Goal: Task Accomplishment & Management: Manage account settings

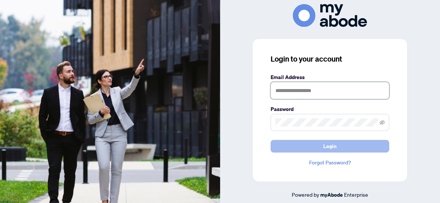
type input "**********"
click at [331, 146] on span "Login" at bounding box center [329, 146] width 13 height 12
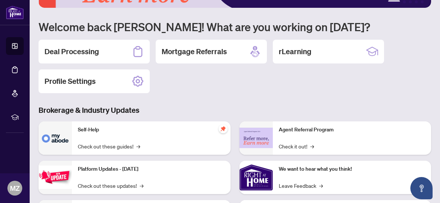
scroll to position [44, 0]
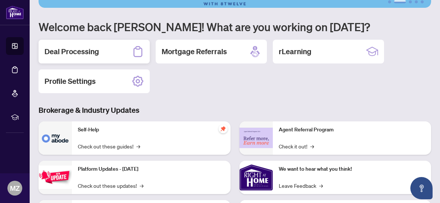
click at [97, 50] on h2 "Deal Processing" at bounding box center [71, 51] width 54 height 10
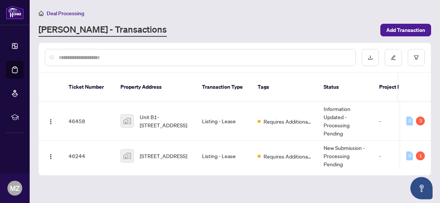
scroll to position [0, 47]
click at [418, 151] on div "1" at bounding box center [419, 155] width 9 height 9
click at [410, 151] on div "0" at bounding box center [409, 155] width 7 height 9
click at [419, 151] on div "1" at bounding box center [419, 155] width 9 height 9
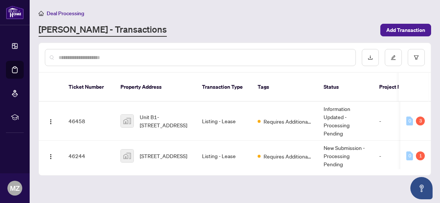
click at [419, 151] on div "1" at bounding box center [419, 155] width 9 height 9
click at [140, 151] on span "[STREET_ADDRESS]" at bounding box center [163, 155] width 47 height 8
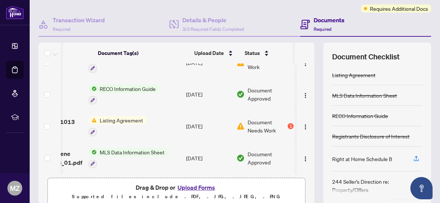
scroll to position [0, 57]
click at [259, 124] on span "Document Needs Work" at bounding box center [266, 126] width 39 height 16
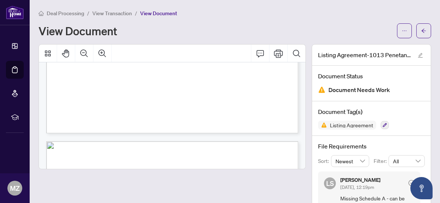
scroll to position [587, 0]
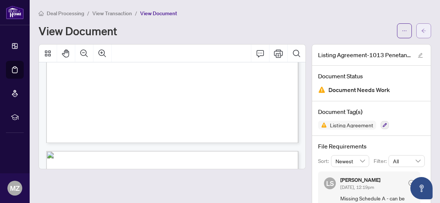
click at [422, 36] on span "button" at bounding box center [423, 31] width 5 height 12
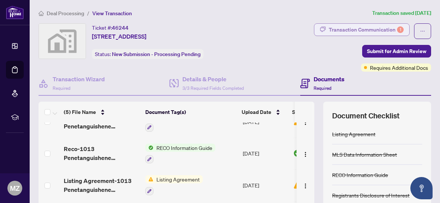
click at [388, 29] on div "Transaction Communication 1" at bounding box center [365, 30] width 75 height 12
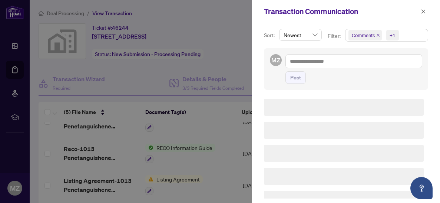
click at [400, 32] on span "Comments +1" at bounding box center [386, 35] width 82 height 12
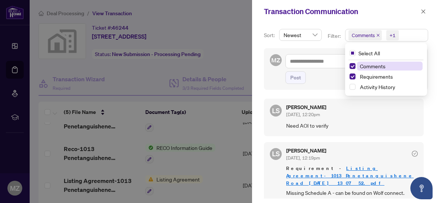
click at [234, 138] on div at bounding box center [220, 101] width 440 height 203
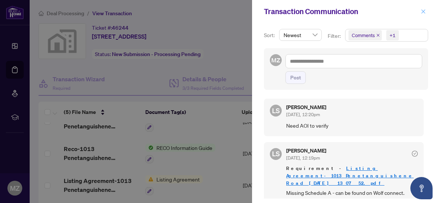
click at [425, 12] on icon "close" at bounding box center [422, 11] width 5 height 5
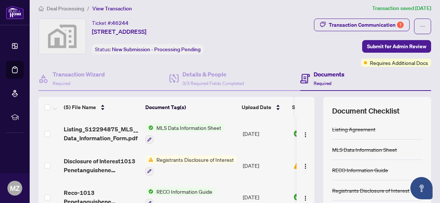
scroll to position [2, 0]
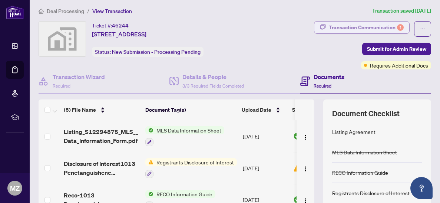
click at [397, 30] on div "Transaction Communication 1" at bounding box center [365, 27] width 75 height 12
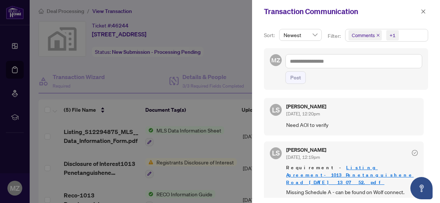
scroll to position [0, 0]
click at [424, 12] on icon "close" at bounding box center [422, 11] width 5 height 5
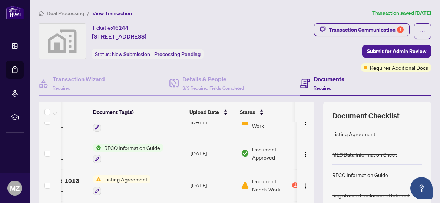
scroll to position [0, 57]
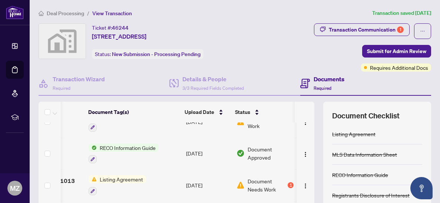
click at [263, 187] on span "Document Needs Work" at bounding box center [266, 185] width 39 height 16
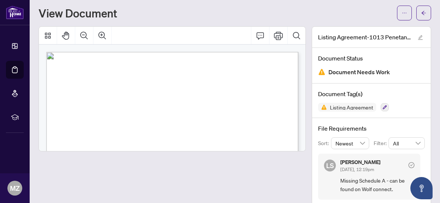
scroll to position [22, 0]
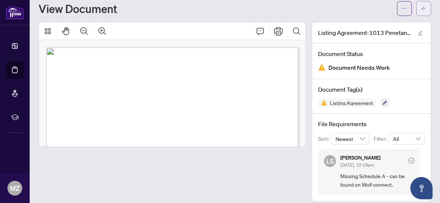
click at [422, 7] on icon "arrow-left" at bounding box center [423, 8] width 5 height 5
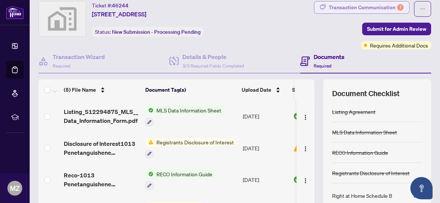
click at [380, 11] on div "Transaction Communication 1" at bounding box center [365, 7] width 75 height 12
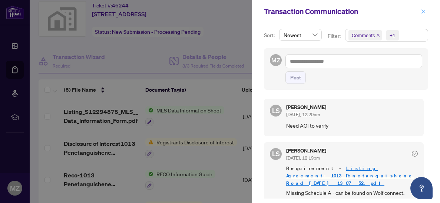
click at [425, 14] on icon "close" at bounding box center [422, 11] width 5 height 5
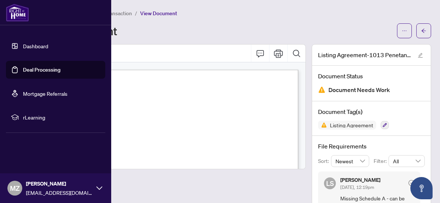
click at [23, 45] on link "Dashboard" at bounding box center [35, 46] width 25 height 7
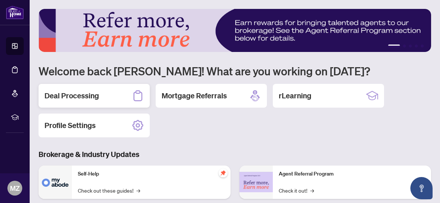
click at [108, 97] on div "Deal Processing" at bounding box center [94, 96] width 111 height 24
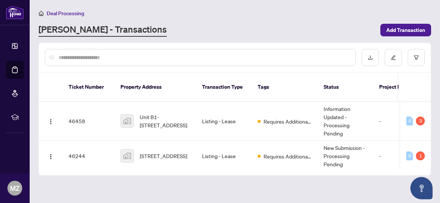
click at [95, 58] on input "text" at bounding box center [204, 57] width 291 height 8
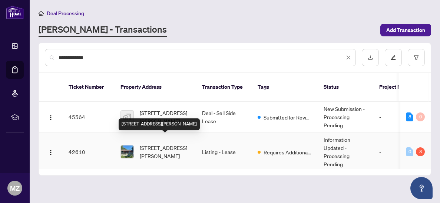
type input "**********"
click at [163, 143] on span "[STREET_ADDRESS][PERSON_NAME]" at bounding box center [165, 151] width 50 height 16
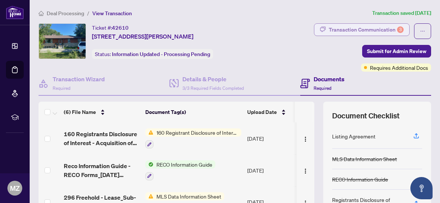
click at [373, 34] on div "Transaction Communication 3" at bounding box center [365, 30] width 75 height 12
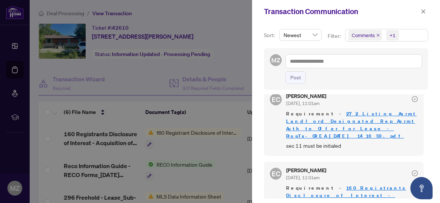
scroll to position [87, 0]
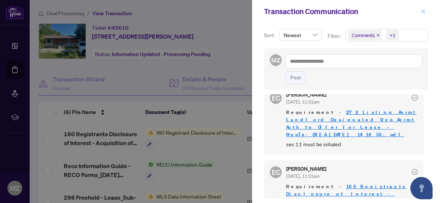
click at [423, 11] on icon "close" at bounding box center [423, 11] width 4 height 4
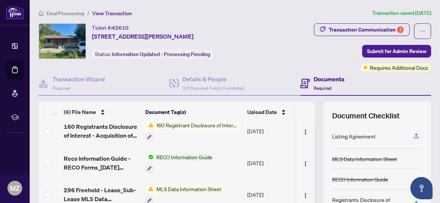
scroll to position [0, 0]
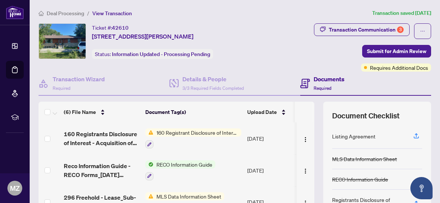
click at [200, 136] on div "160 Registrant Disclosure of Interest - Acquisition ofProperty" at bounding box center [193, 138] width 96 height 20
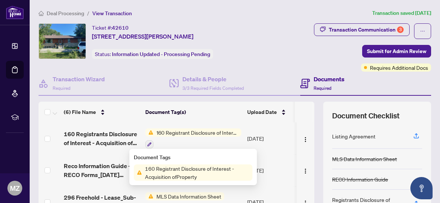
click at [238, 171] on span "160 Registrant Disclosure of Interest - Acquisition ofProperty" at bounding box center [197, 172] width 110 height 16
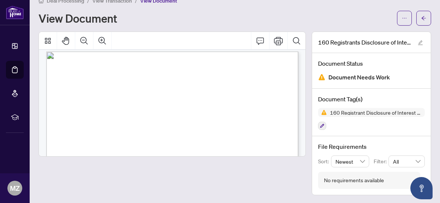
scroll to position [0, 0]
click at [421, 21] on span "button" at bounding box center [423, 18] width 5 height 12
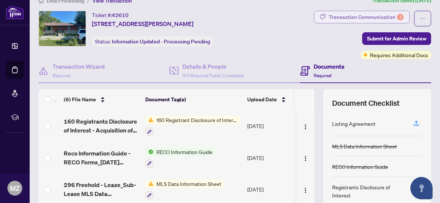
click at [380, 16] on div "Transaction Communication 3" at bounding box center [365, 17] width 75 height 12
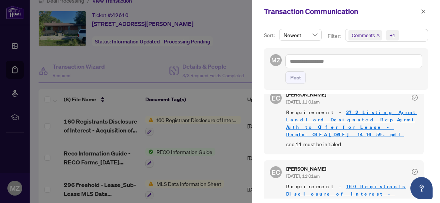
scroll to position [1, 0]
click at [380, 182] on link "160 Registrants Disclosure of Interest - Acquisition of Property - PropTx-OREA_…" at bounding box center [346, 196] width 120 height 29
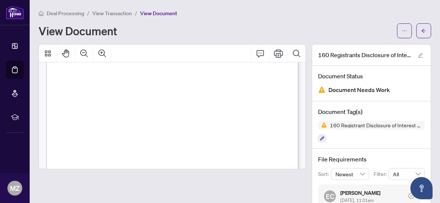
scroll to position [55, 0]
click at [425, 32] on icon "arrow-left" at bounding box center [423, 30] width 5 height 5
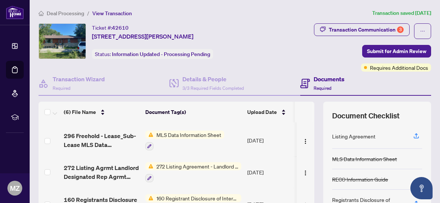
scroll to position [62, 0]
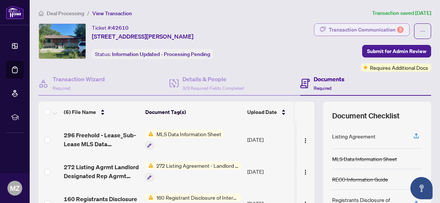
click at [387, 29] on div "Transaction Communication 3" at bounding box center [365, 30] width 75 height 12
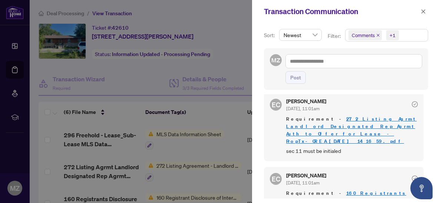
scroll to position [87, 0]
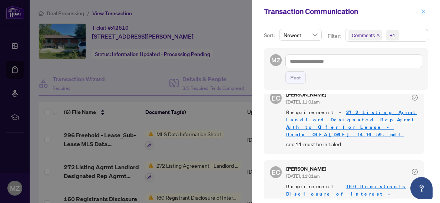
click at [423, 13] on icon "close" at bounding box center [422, 11] width 5 height 5
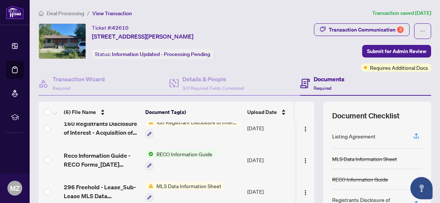
scroll to position [0, 0]
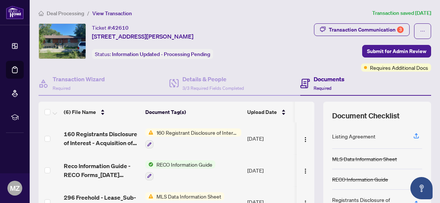
click at [300, 34] on div "Transaction Communication 3 Submit for Admin Review Requires Additional Docs" at bounding box center [348, 47] width 166 height 48
